Goal: Communication & Community: Answer question/provide support

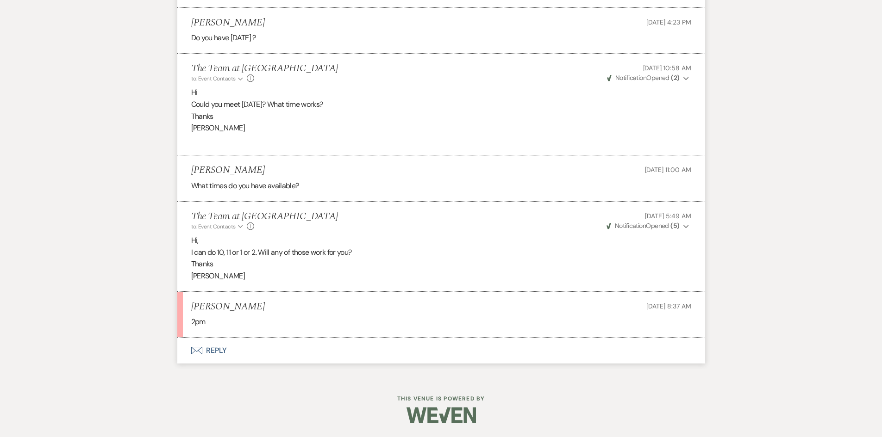
scroll to position [1497, 0]
click at [211, 348] on button "Envelope Reply" at bounding box center [441, 351] width 528 height 26
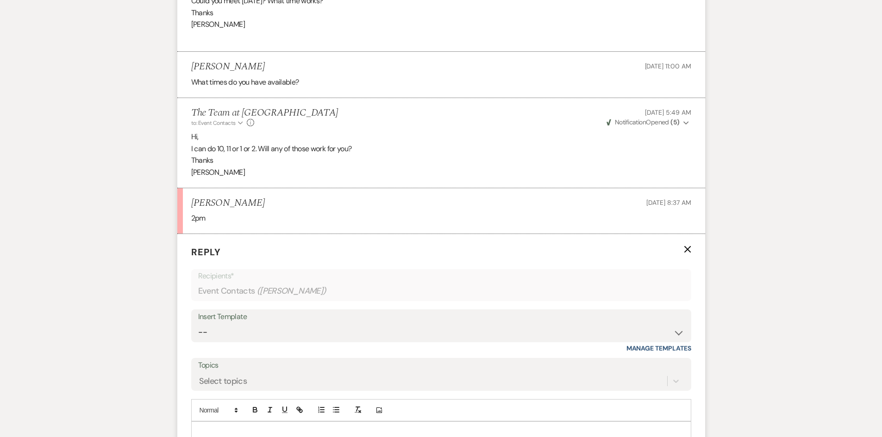
scroll to position [1589, 0]
click at [677, 341] on select "-- Initial Inquiry Auto Response - Weddings Contract - Corporate & Private Even…" at bounding box center [441, 332] width 486 height 18
click at [198, 335] on select "-- Initial Inquiry Auto Response - Weddings Contract - Corporate & Private Even…" at bounding box center [441, 332] width 486 height 18
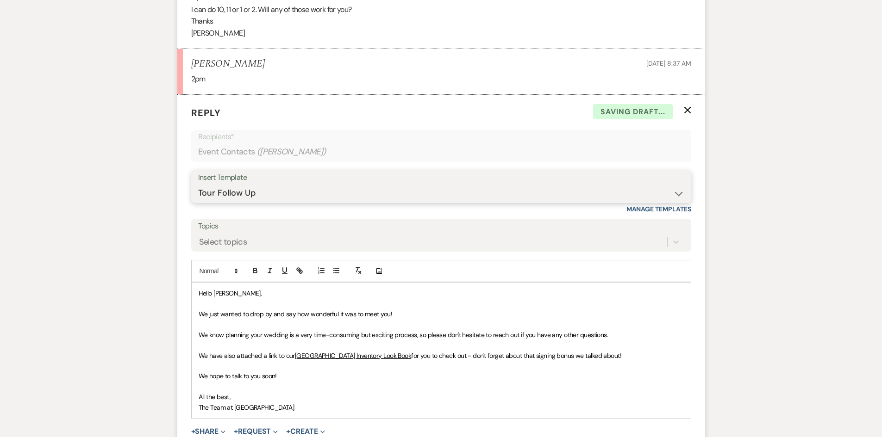
scroll to position [1821, 0]
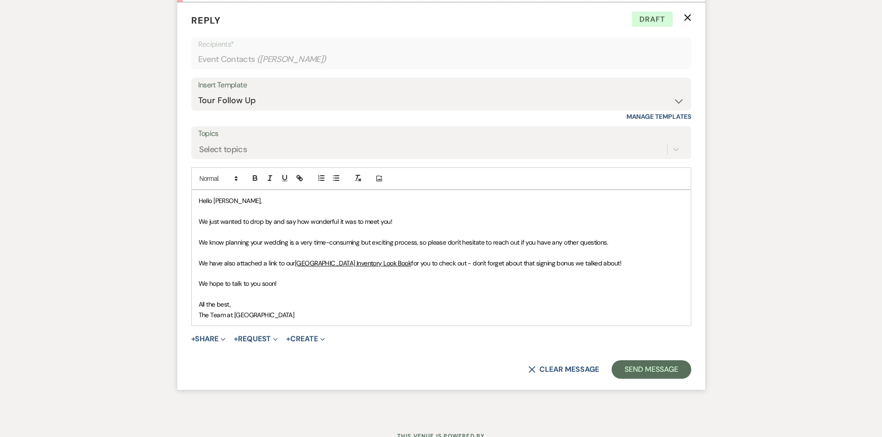
drag, startPoint x: 197, startPoint y: 211, endPoint x: 286, endPoint y: 328, distance: 147.0
click at [286, 326] on div "Hello Taylor, We just wanted to drop by and say how wonderful it was to meet yo…" at bounding box center [441, 258] width 499 height 136
click at [572, 373] on button "X Clear message" at bounding box center [563, 369] width 70 height 7
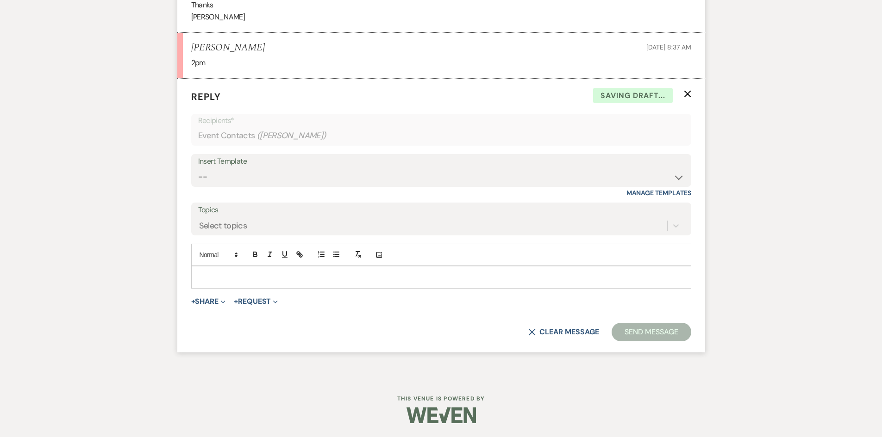
scroll to position [1756, 0]
click at [680, 175] on select "-- Initial Inquiry Auto Response - Weddings Contract - Corporate & Private Even…" at bounding box center [441, 177] width 486 height 18
click at [198, 168] on select "-- Initial Inquiry Auto Response - Weddings Contract - Corporate & Private Even…" at bounding box center [441, 177] width 486 height 18
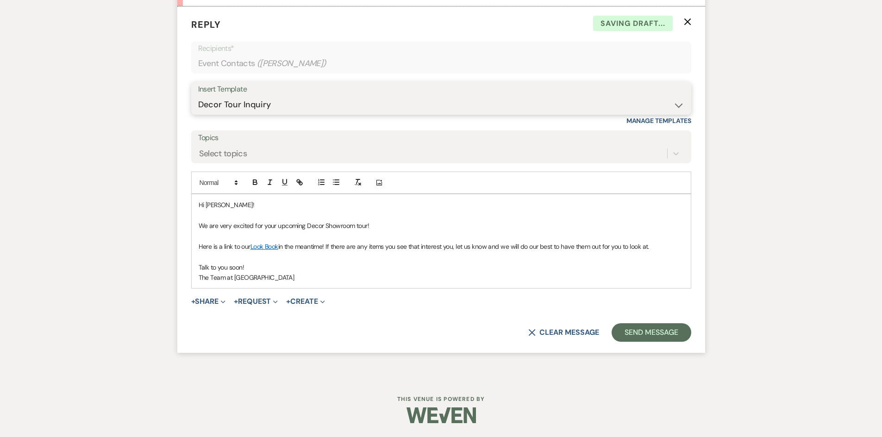
scroll to position [1828, 0]
click at [570, 332] on button "X Clear message" at bounding box center [563, 332] width 70 height 7
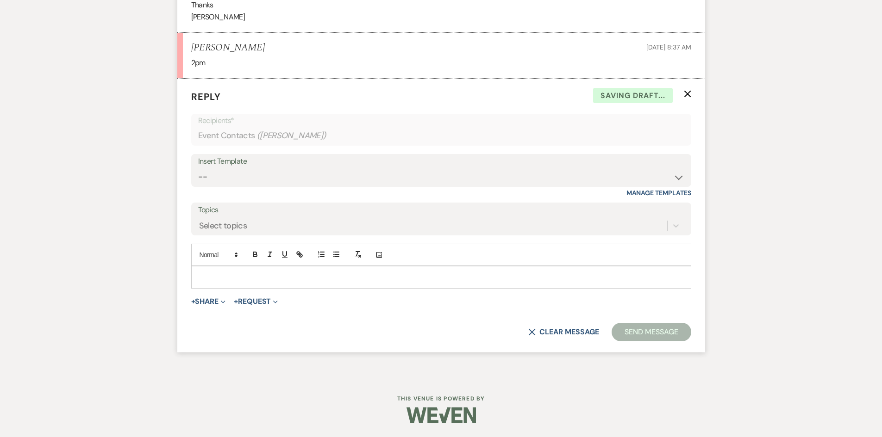
scroll to position [1756, 0]
click at [680, 178] on select "-- Initial Inquiry Auto Response - Weddings Contract - Corporate & Private Even…" at bounding box center [441, 177] width 486 height 18
select select "1649"
click at [198, 168] on select "-- Initial Inquiry Auto Response - Weddings Contract - Corporate & Private Even…" at bounding box center [441, 177] width 486 height 18
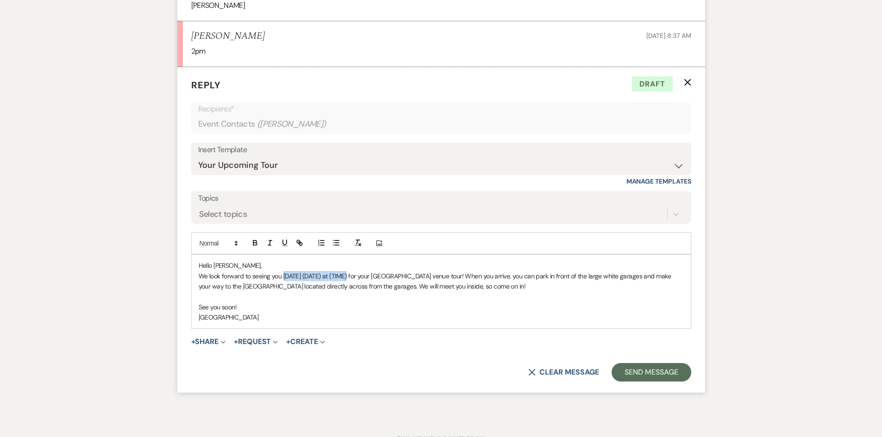
drag, startPoint x: 282, startPoint y: 286, endPoint x: 347, endPoint y: 290, distance: 64.9
click at [347, 290] on p "We look forward to seeing you today (DATE) at (TIME) for your Stone Ridge Hollo…" at bounding box center [441, 281] width 485 height 21
click at [340, 286] on p "We look forward to seeing you on Saturday, August for your Stone Ridge Hollow v…" at bounding box center [441, 281] width 485 height 21
click at [487, 286] on p "We look forward to seeing you on Saturday, August 23rd at 2 p.m. for your Stone…" at bounding box center [441, 281] width 485 height 21
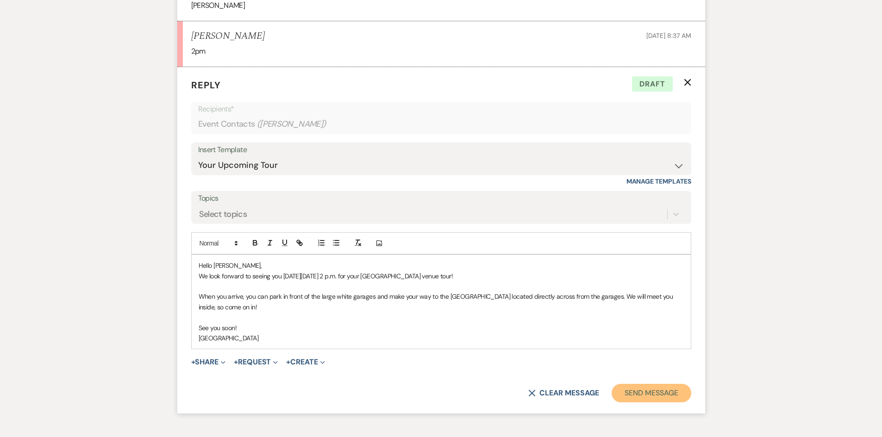
click at [650, 401] on button "Send Message" at bounding box center [650, 393] width 79 height 19
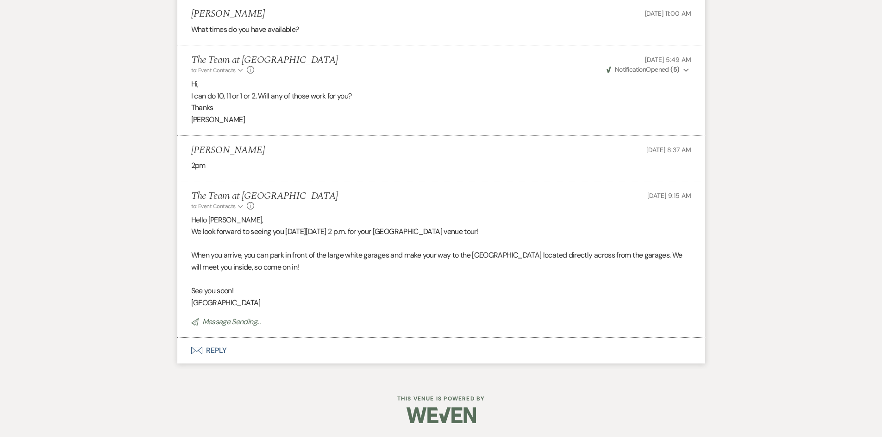
scroll to position [1653, 0]
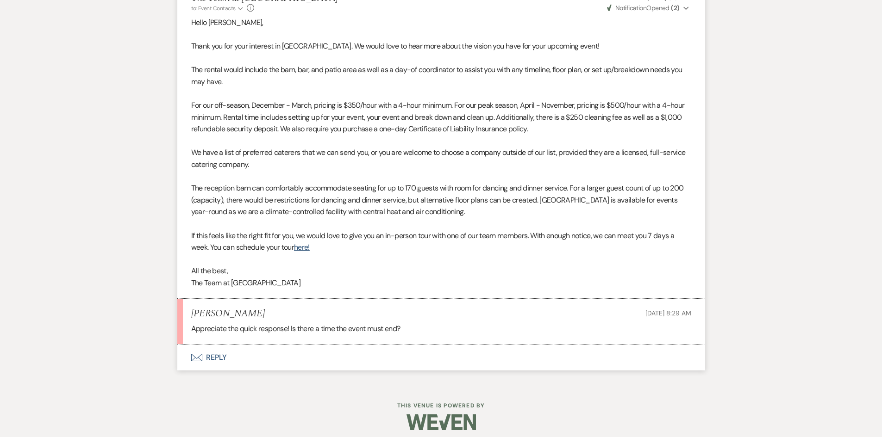
click at [220, 356] on button "Envelope Reply" at bounding box center [441, 358] width 528 height 26
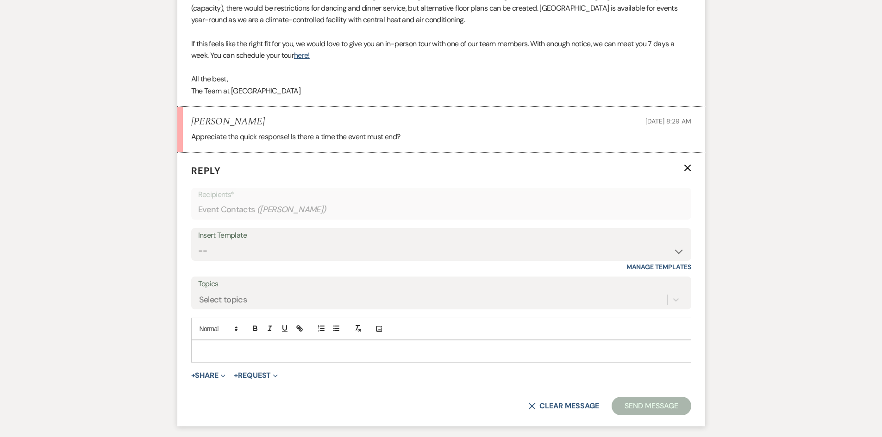
scroll to position [786, 0]
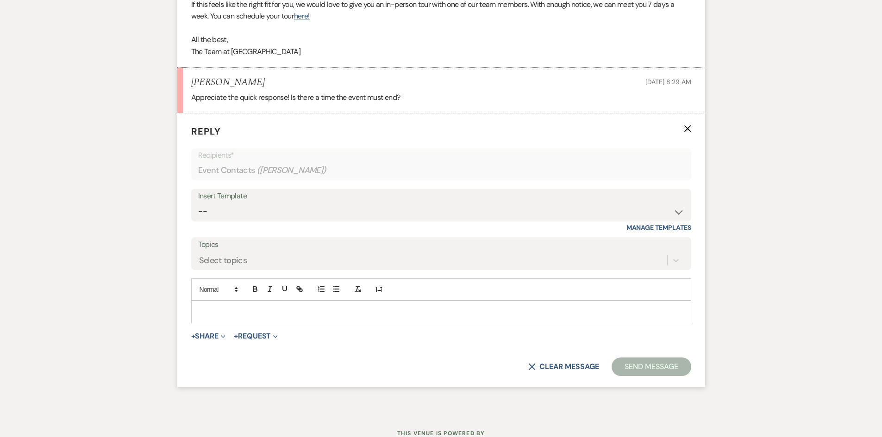
click at [211, 305] on div at bounding box center [441, 311] width 499 height 21
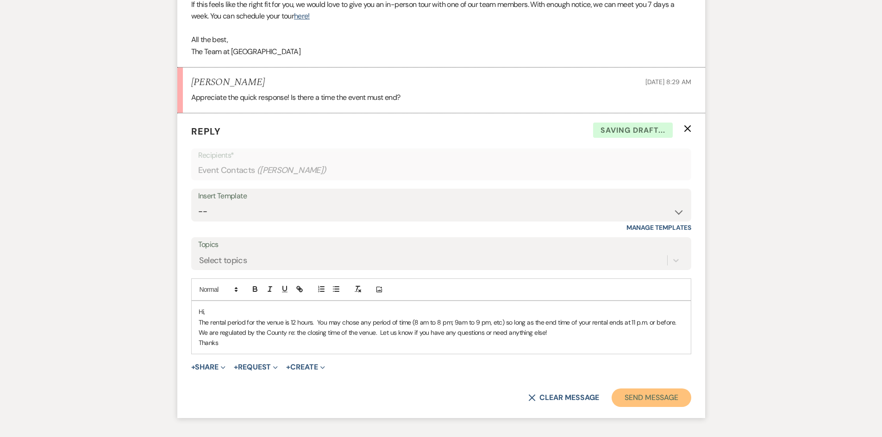
click at [657, 399] on button "Send Message" at bounding box center [650, 398] width 79 height 19
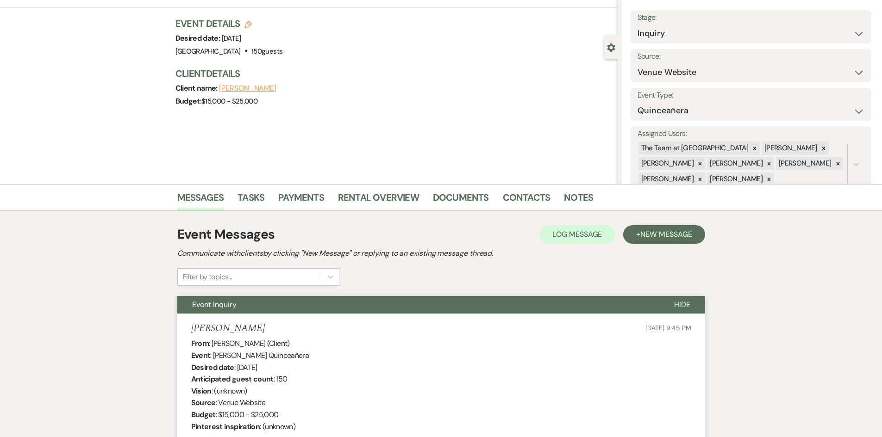
scroll to position [0, 0]
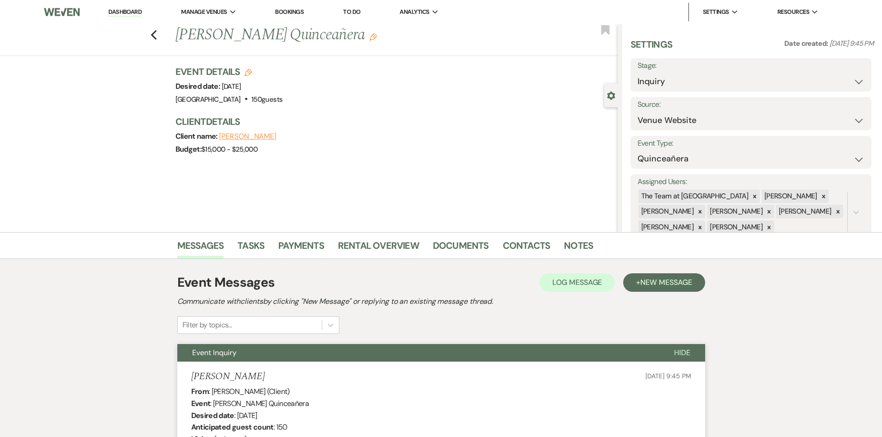
click at [121, 11] on link "Dashboard" at bounding box center [124, 12] width 33 height 9
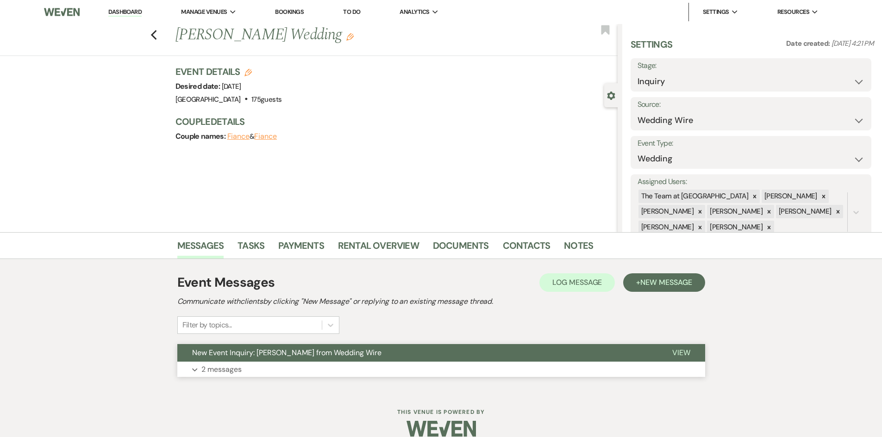
click at [678, 349] on span "View" at bounding box center [681, 353] width 18 height 10
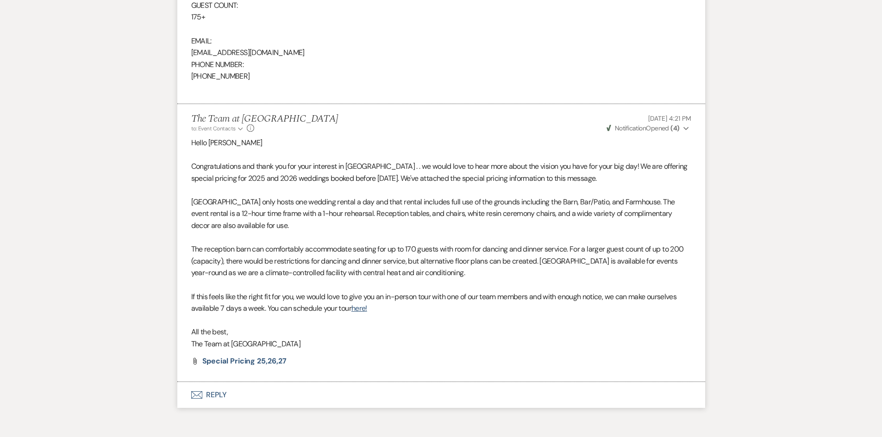
scroll to position [739, 0]
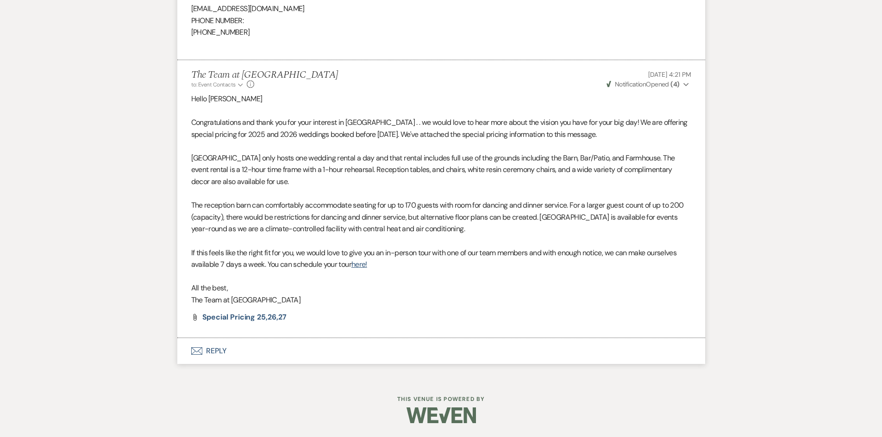
click at [213, 348] on button "Envelope Reply" at bounding box center [441, 351] width 528 height 26
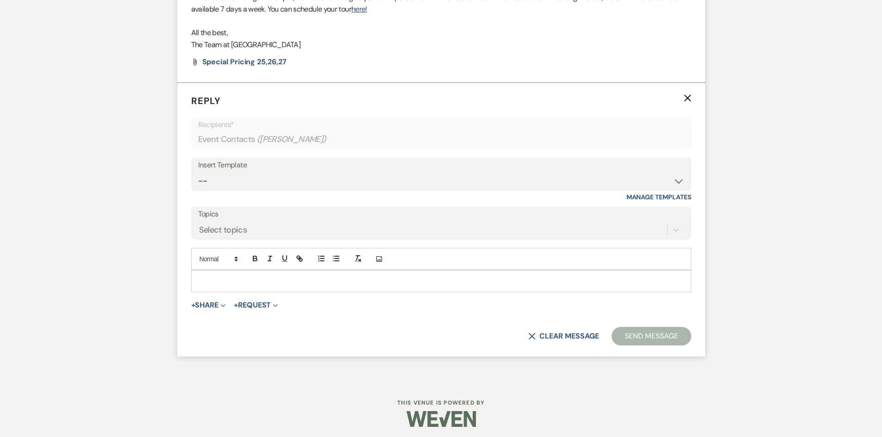
scroll to position [998, 0]
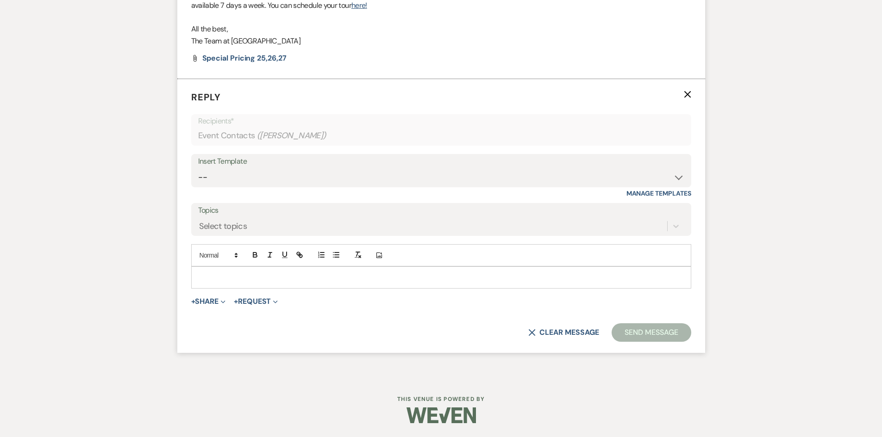
click at [211, 276] on p at bounding box center [441, 278] width 485 height 10
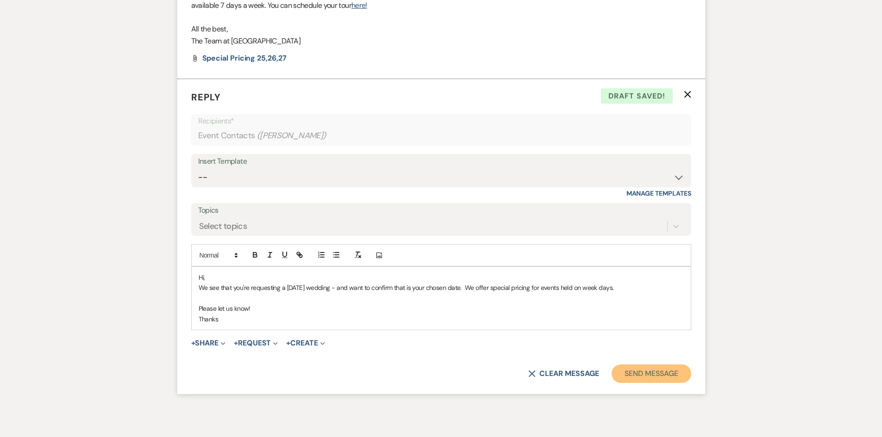
click at [635, 379] on button "Send Message" at bounding box center [650, 374] width 79 height 19
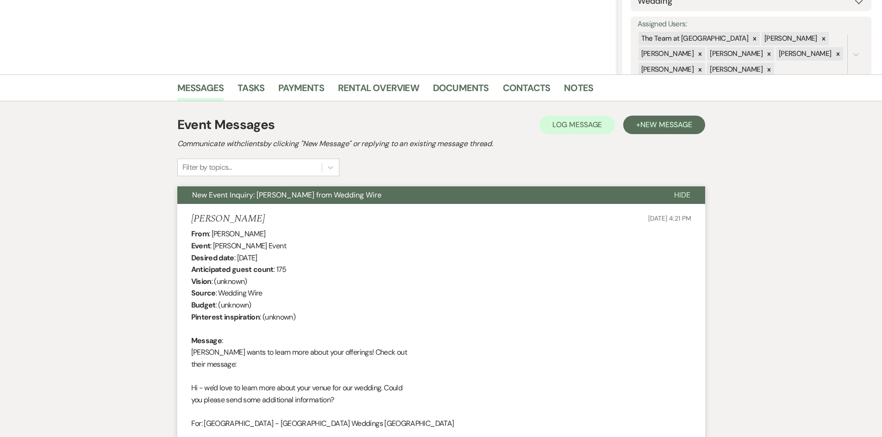
scroll to position [27, 0]
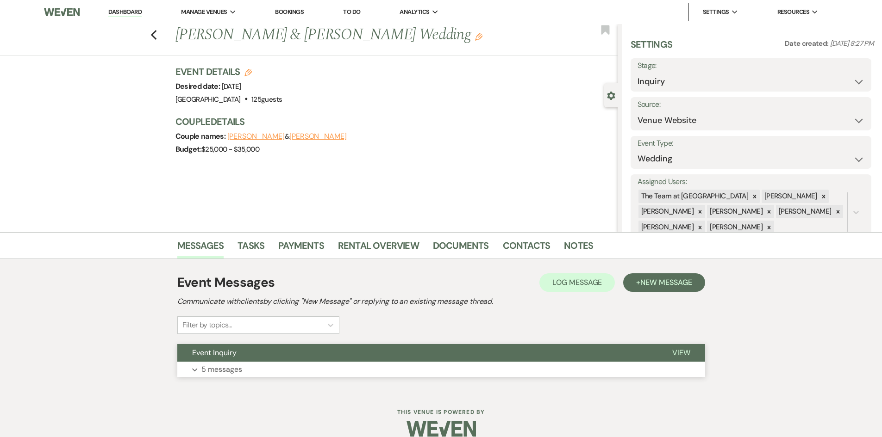
click at [683, 349] on span "View" at bounding box center [681, 353] width 18 height 10
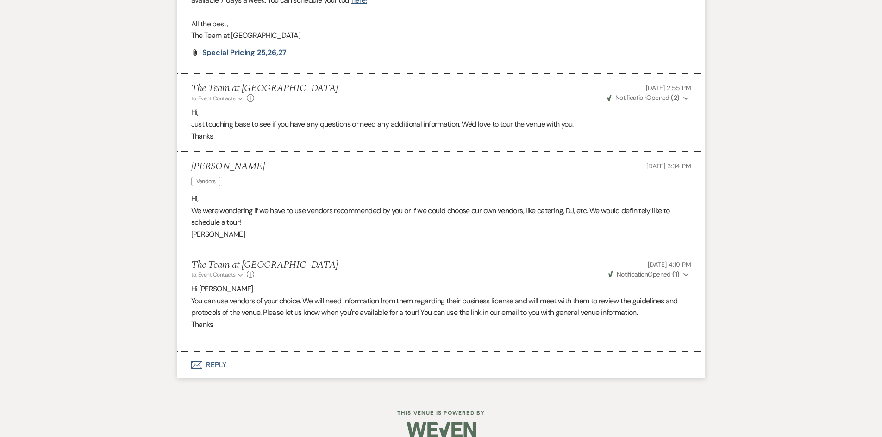
scroll to position [804, 0]
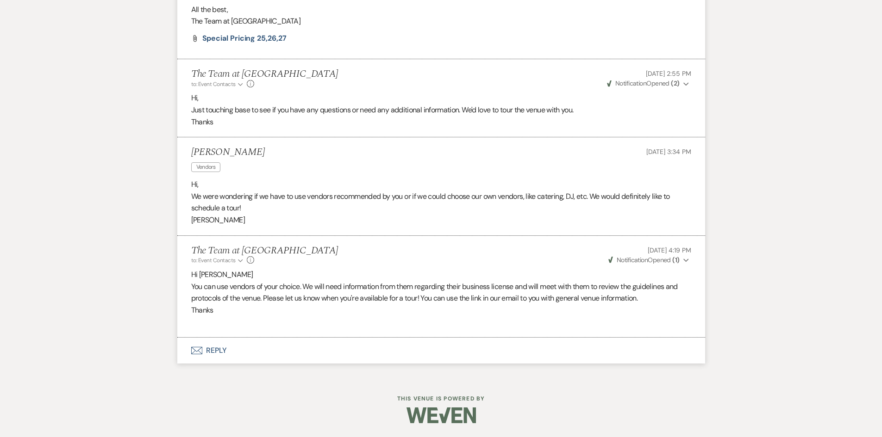
click at [215, 346] on button "Envelope Reply" at bounding box center [441, 351] width 528 height 26
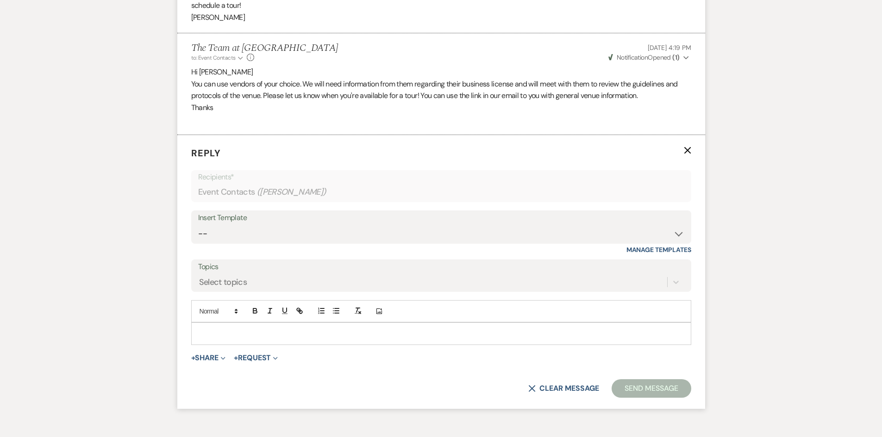
scroll to position [1036, 0]
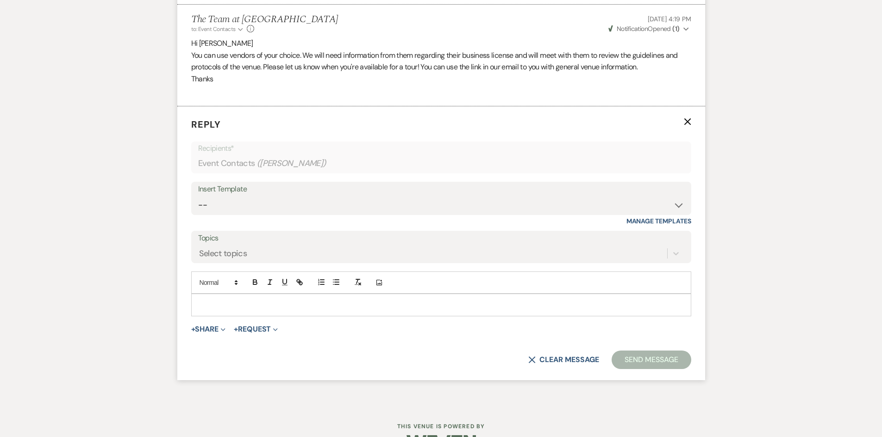
click at [217, 295] on div at bounding box center [441, 304] width 499 height 21
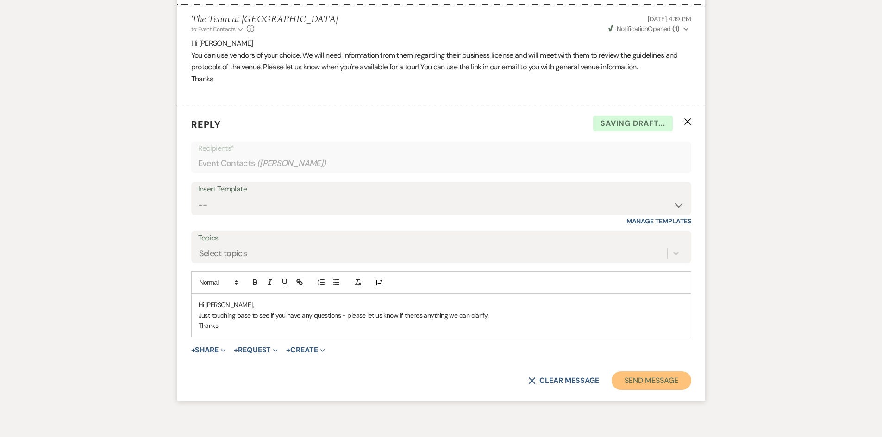
click at [657, 384] on button "Send Message" at bounding box center [650, 381] width 79 height 19
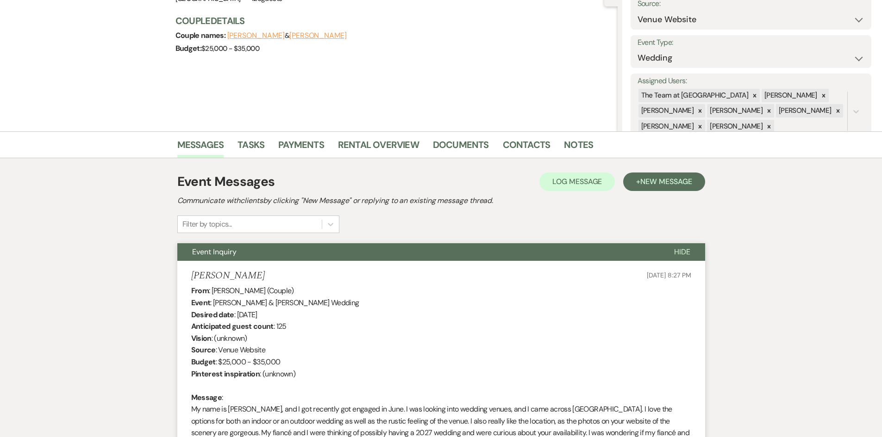
scroll to position [0, 0]
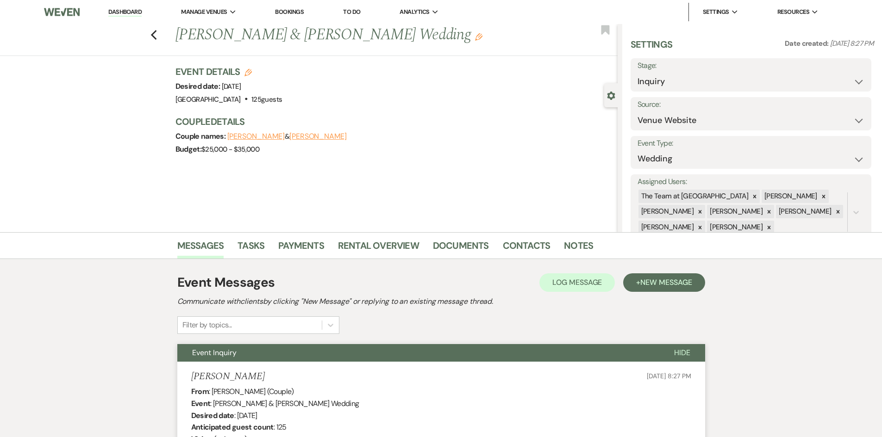
click at [121, 12] on link "Dashboard" at bounding box center [124, 12] width 33 height 9
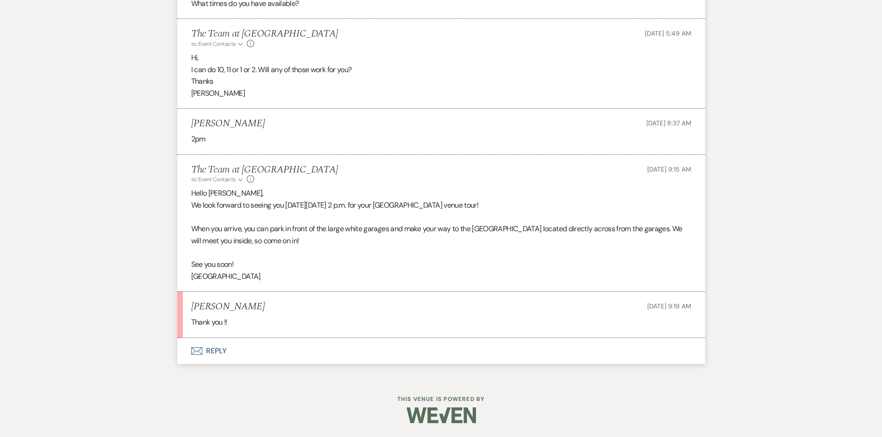
scroll to position [1673, 0]
click at [217, 358] on button "Envelope Reply" at bounding box center [441, 351] width 528 height 26
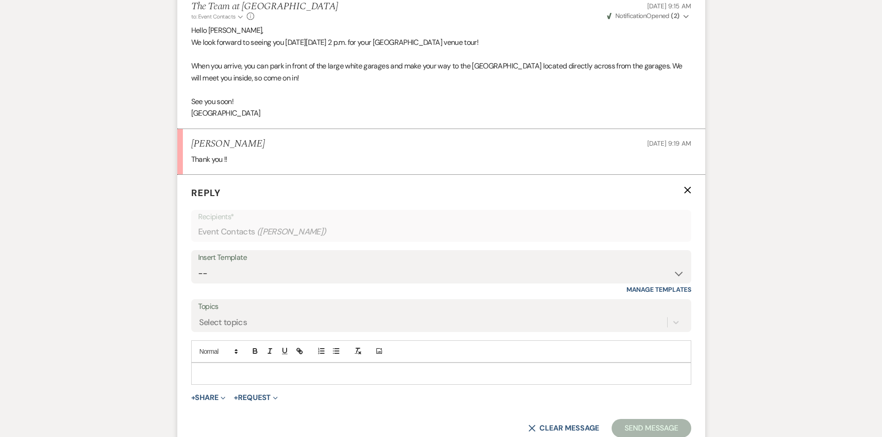
scroll to position [1858, 0]
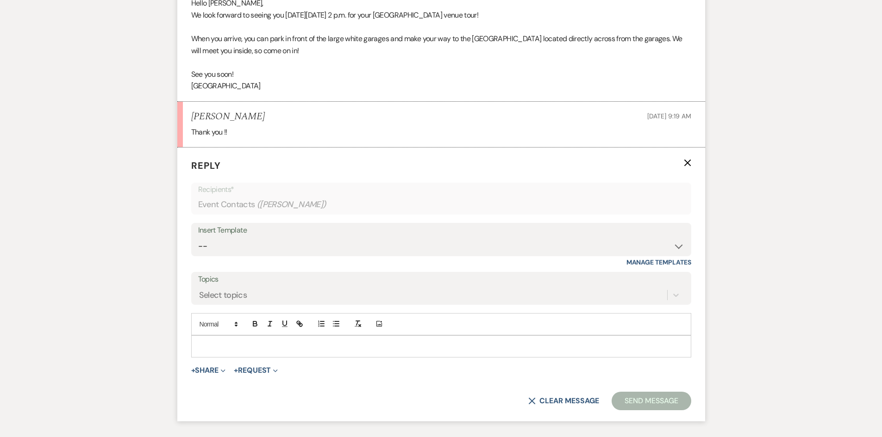
click at [208, 352] on p at bounding box center [441, 347] width 485 height 10
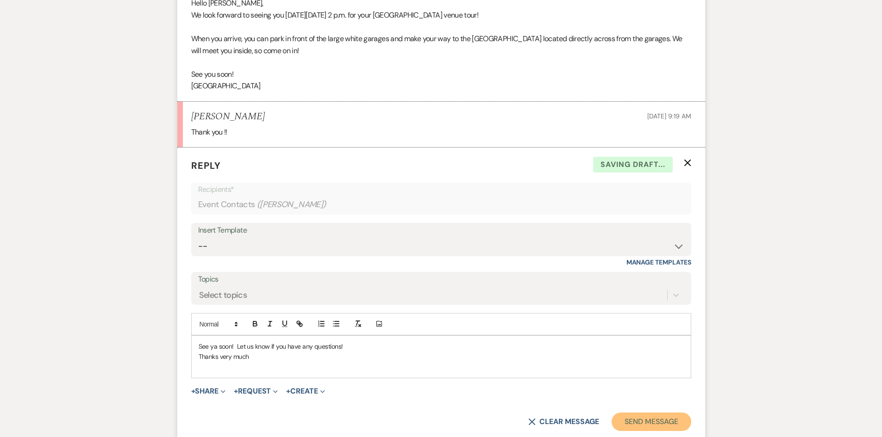
click at [641, 429] on button "Send Message" at bounding box center [650, 422] width 79 height 19
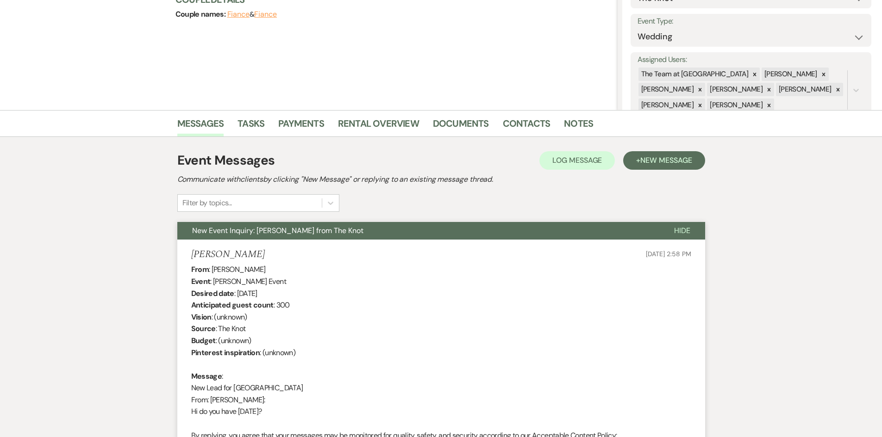
scroll to position [0, 0]
